Goal: Communication & Community: Ask a question

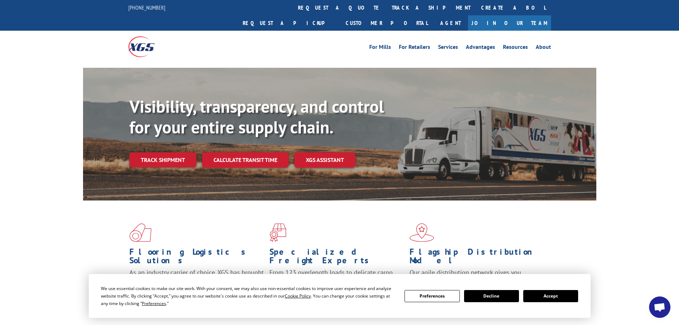
click at [541, 297] on button "Accept" at bounding box center [550, 296] width 55 height 12
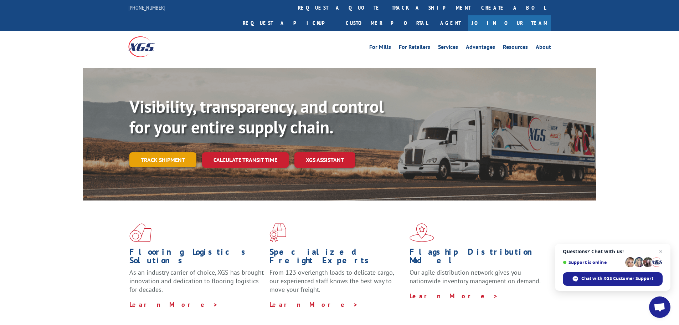
click at [165, 136] on div "Visibility, transparency, and control for your entire supply chain. Track shipm…" at bounding box center [362, 145] width 467 height 99
click at [159, 152] on link "Track shipment" at bounding box center [162, 159] width 67 height 15
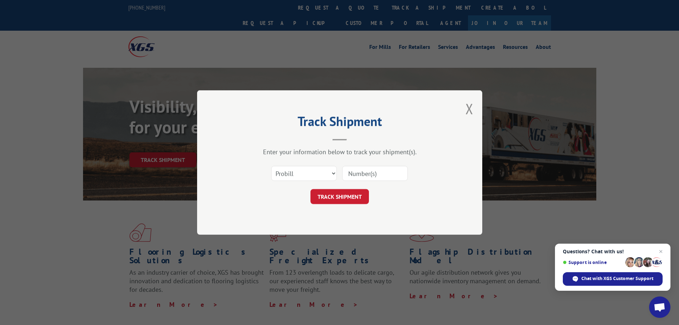
click at [385, 168] on input at bounding box center [375, 173] width 66 height 15
paste input "09801796"
type input "09801796"
click at [345, 195] on button "TRACK SHIPMENT" at bounding box center [339, 196] width 58 height 15
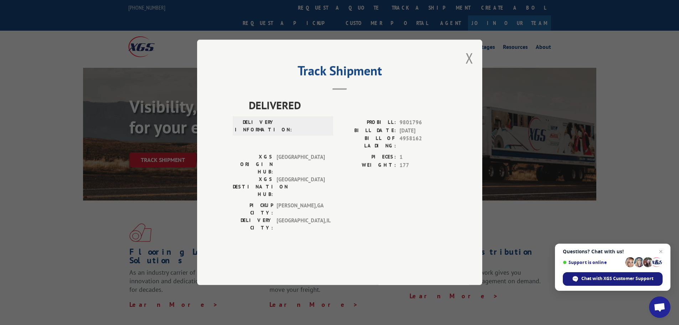
click at [622, 281] on span "Chat with XGS Customer Support" at bounding box center [617, 278] width 72 height 6
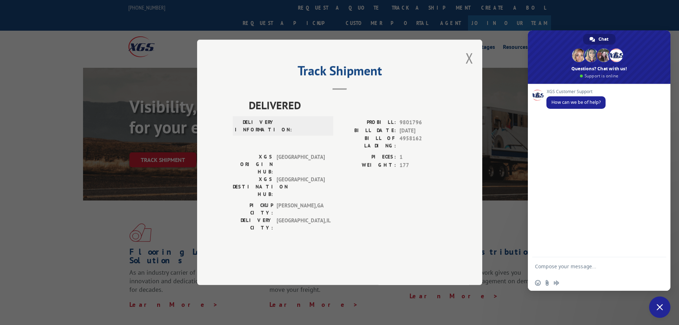
click at [562, 270] on textarea "Compose your message..." at bounding box center [592, 266] width 114 height 18
type textarea "What time is my order going to arrive"
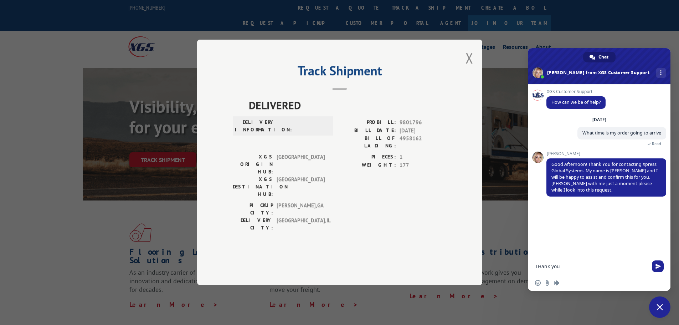
type textarea "THank you"
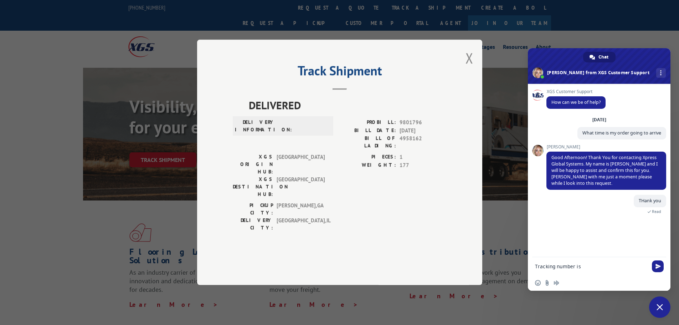
type textarea "Tracking number is 09801796"
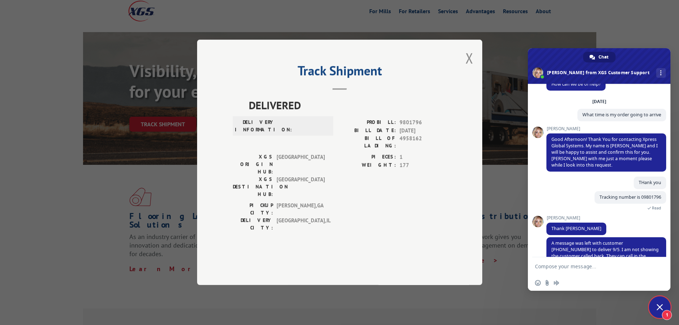
scroll to position [31, 0]
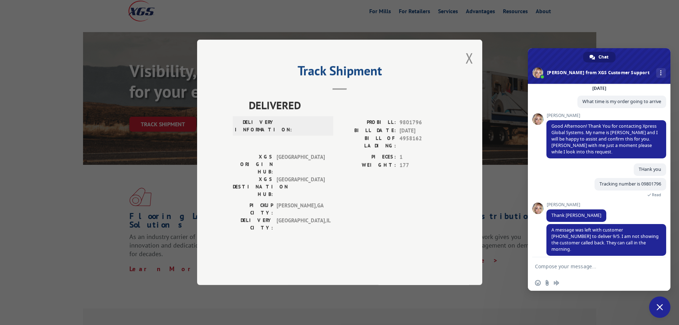
click at [589, 274] on textarea "Compose your message..." at bounding box center [592, 266] width 114 height 18
click at [558, 266] on textarea "so its going to be delivered until tomorrowmorning?" at bounding box center [592, 263] width 114 height 24
type textarea "so its going to be delivered until [DATE] morning?"
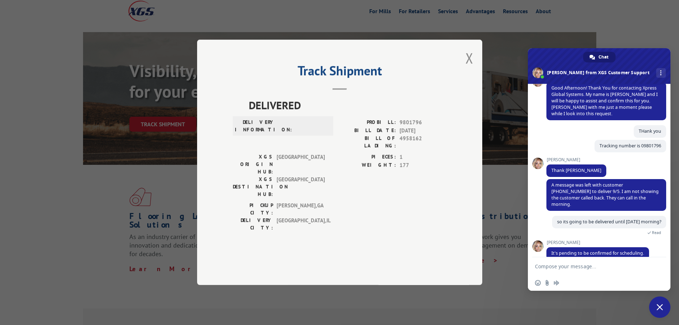
scroll to position [80, 0]
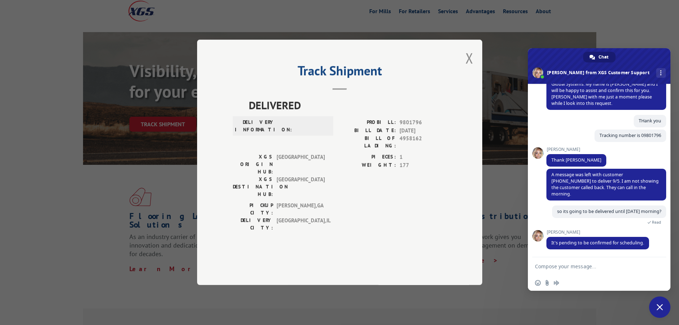
click at [559, 264] on textarea "Compose your message..." at bounding box center [592, 266] width 114 height 18
type textarea "THank you"
click at [656, 265] on span "Send" at bounding box center [657, 265] width 5 height 5
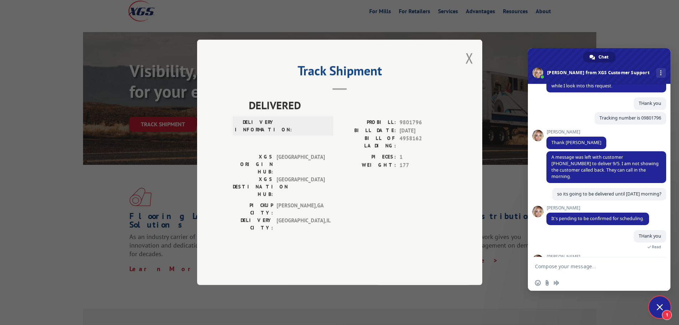
scroll to position [169, 0]
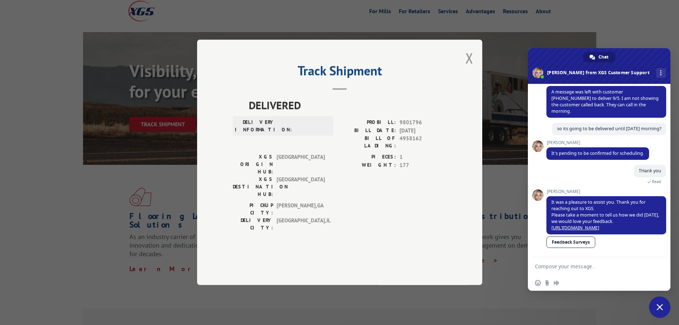
click at [566, 241] on link "Feedback Surveys" at bounding box center [570, 241] width 49 height 11
